Goal: Task Accomplishment & Management: Manage account settings

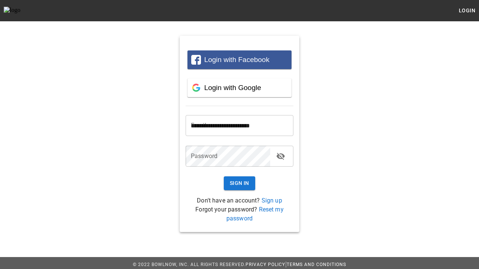
type input "**********"
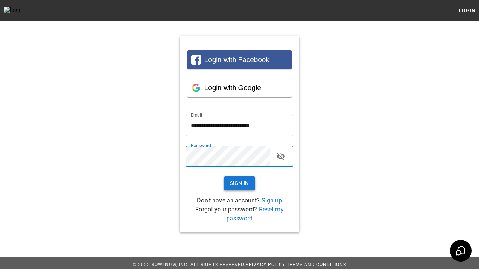
click at [239, 183] on button "Sign In" at bounding box center [239, 184] width 31 height 14
